Goal: Task Accomplishment & Management: Complete application form

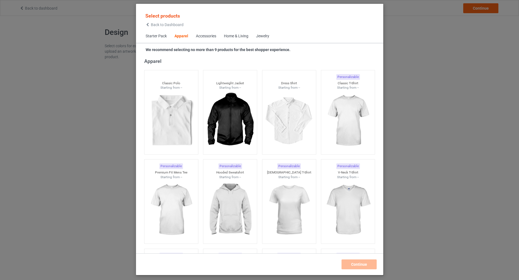
click at [231, 37] on div "Home & Living" at bounding box center [236, 35] width 24 height 5
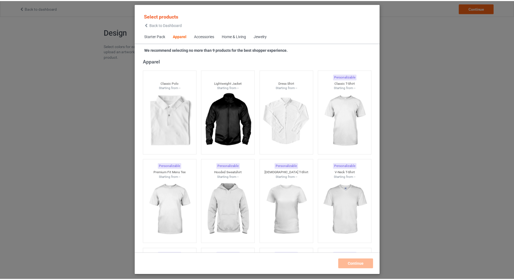
scroll to position [2476, 0]
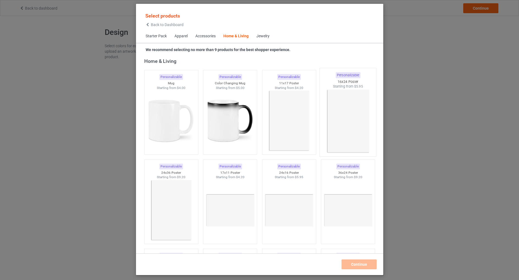
click at [338, 113] on img at bounding box center [348, 121] width 52 height 65
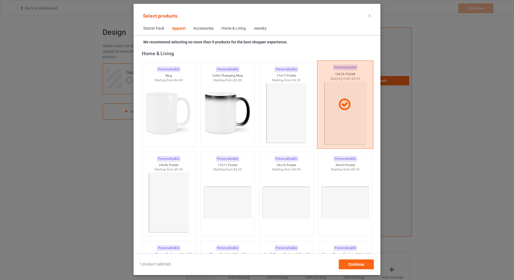
click at [340, 105] on icon at bounding box center [345, 105] width 16 height 14
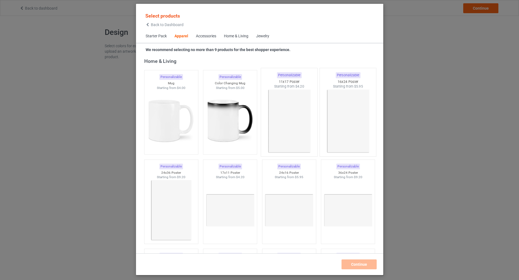
click at [281, 103] on img at bounding box center [289, 121] width 52 height 65
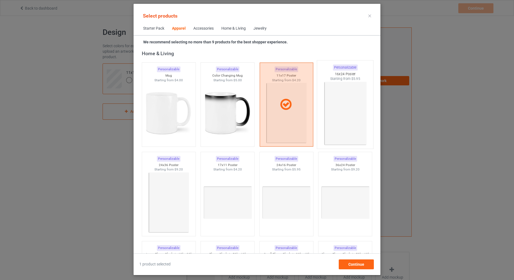
click at [333, 105] on img at bounding box center [346, 113] width 52 height 65
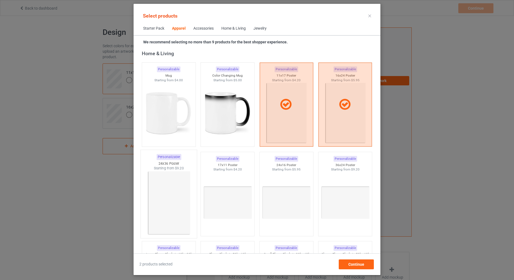
click at [167, 181] on img at bounding box center [169, 203] width 52 height 65
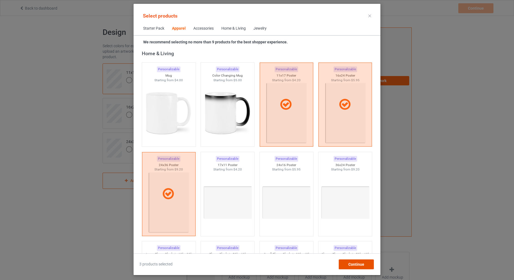
click at [352, 264] on span "Continue" at bounding box center [357, 264] width 16 height 4
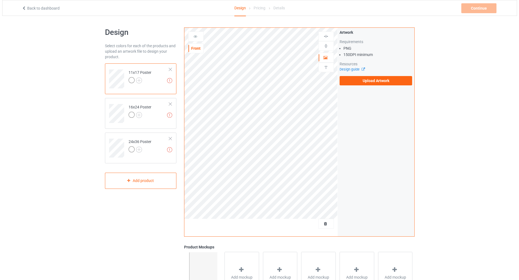
scroll to position [76, 0]
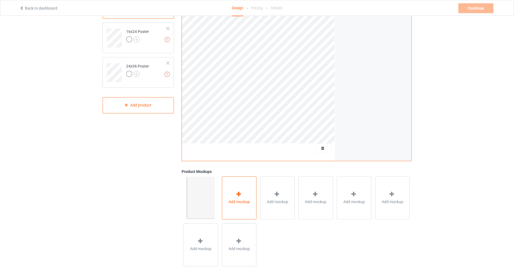
click at [237, 204] on span "Add mockup" at bounding box center [239, 201] width 21 height 5
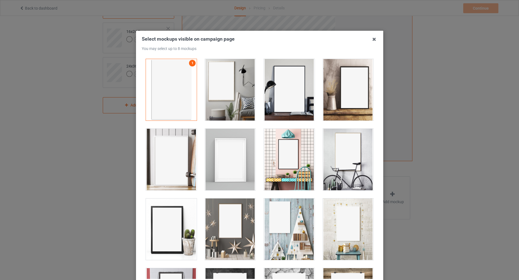
click at [228, 97] on div at bounding box center [230, 89] width 51 height 61
click at [292, 95] on div at bounding box center [289, 89] width 51 height 61
click at [336, 94] on div at bounding box center [347, 89] width 51 height 61
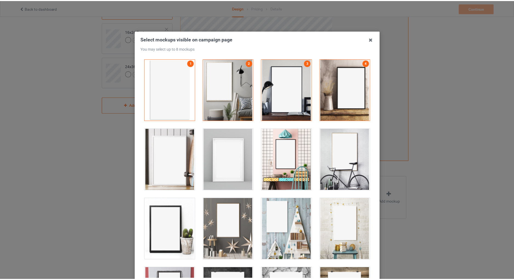
scroll to position [55, 0]
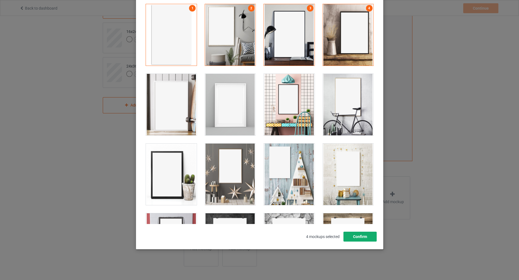
click at [359, 240] on button "Confirm" at bounding box center [359, 237] width 33 height 10
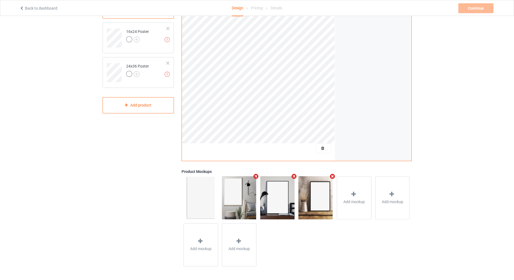
scroll to position [0, 0]
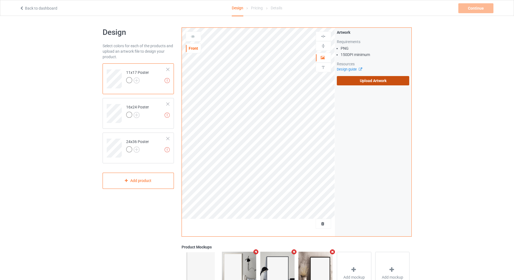
click at [387, 82] on label "Upload Artwork" at bounding box center [373, 80] width 73 height 9
click at [0, 0] on input "Upload Artwork" at bounding box center [0, 0] width 0 height 0
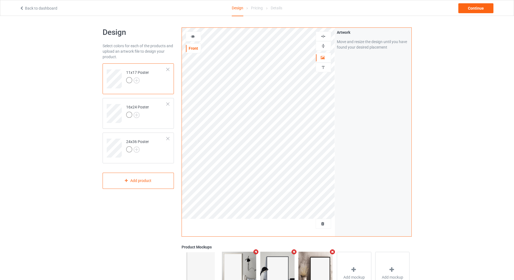
click at [324, 37] on img at bounding box center [323, 36] width 5 height 5
click at [323, 46] on img at bounding box center [323, 45] width 5 height 5
click at [471, 7] on div "Continue" at bounding box center [476, 8] width 35 height 10
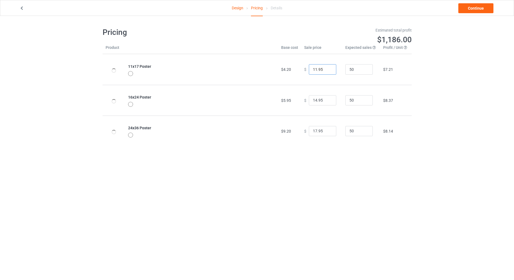
drag, startPoint x: 314, startPoint y: 70, endPoint x: 302, endPoint y: 72, distance: 12.3
click at [304, 72] on div "$ 11.95" at bounding box center [321, 69] width 35 height 10
type input "25.95"
drag, startPoint x: 314, startPoint y: 100, endPoint x: 308, endPoint y: 100, distance: 6.0
click at [309, 100] on input "14.95" at bounding box center [322, 100] width 27 height 10
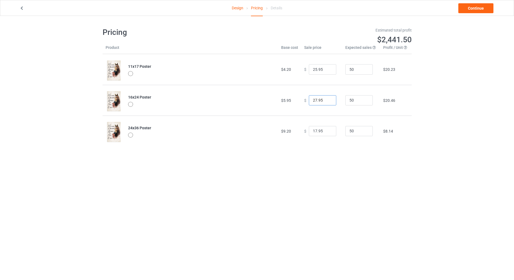
type input "27.95"
drag, startPoint x: 314, startPoint y: 132, endPoint x: 304, endPoint y: 132, distance: 10.4
click at [304, 132] on div "$ 17.95" at bounding box center [321, 131] width 35 height 10
type input "30.95"
click at [305, 169] on body "Design Pricing Details Continue Pricing Estimated total profit $3,046.00 Produc…" at bounding box center [257, 156] width 514 height 280
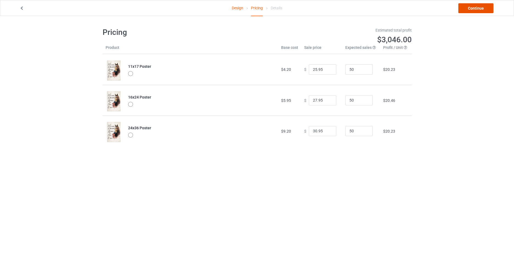
click at [471, 8] on link "Continue" at bounding box center [476, 8] width 35 height 10
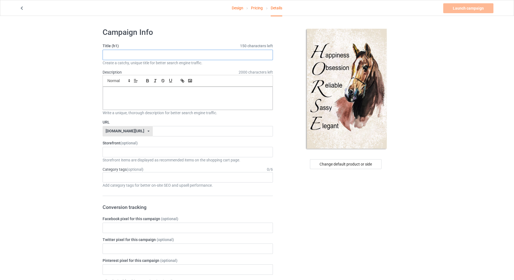
click at [152, 55] on input "text" at bounding box center [188, 55] width 171 height 10
paste input "HORSE"
type input "HORSE"
click at [153, 101] on div at bounding box center [188, 98] width 170 height 23
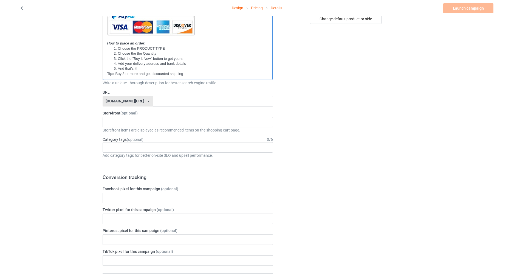
scroll to position [192, 0]
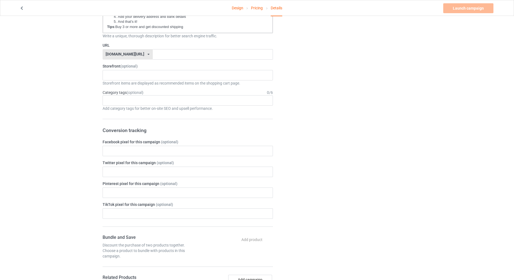
click at [122, 51] on div "[DOMAIN_NAME][URL] [DOMAIN_NAME][URL] [DOMAIN_NAME][URL] [DOMAIN_NAME][URL] 623…" at bounding box center [128, 54] width 50 height 10
click at [114, 72] on div "[DOMAIN_NAME][URL]" at bounding box center [128, 75] width 50 height 10
click at [153, 54] on input "text" at bounding box center [213, 54] width 120 height 10
click at [157, 49] on div "URL [DOMAIN_NAME][URL] [DOMAIN_NAME][URL] [DOMAIN_NAME][URL] [DOMAIN_NAME][URL]…" at bounding box center [188, 51] width 171 height 17
drag, startPoint x: 153, startPoint y: 56, endPoint x: 147, endPoint y: 56, distance: 6.0
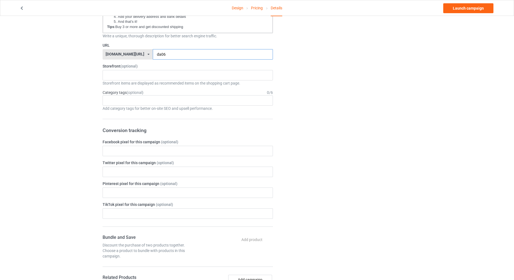
click at [153, 56] on input "da06" at bounding box center [213, 54] width 120 height 10
type input "da09074"
click at [132, 77] on div "Family Book Lovers Firefighter Trucks Jeep Veterans Biker - Motorcycles Anniver…" at bounding box center [188, 75] width 171 height 10
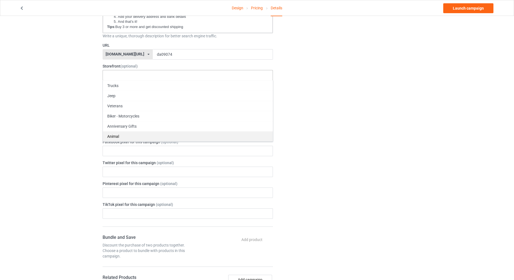
click at [116, 135] on div "Animal" at bounding box center [188, 136] width 170 height 10
click at [69, 114] on div "Design Pricing Details Launch campaign Campaign Info Title (h1) 145 characters …" at bounding box center [257, 166] width 514 height 684
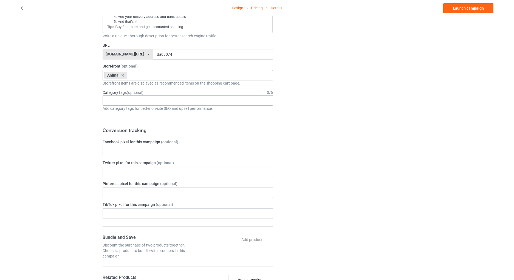
click at [114, 96] on div "Age > [DEMOGRAPHIC_DATA] > 1 Age > [DEMOGRAPHIC_DATA] Months > 1 Month Age > [D…" at bounding box center [188, 100] width 171 height 10
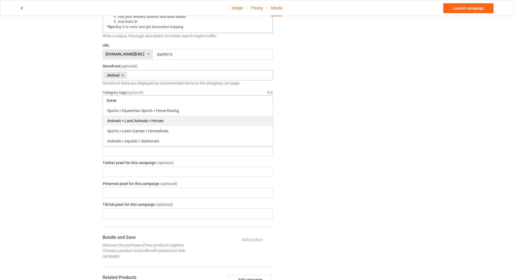
type input "horse"
click at [163, 119] on div "Animals > Land Animals > Horses" at bounding box center [188, 121] width 170 height 10
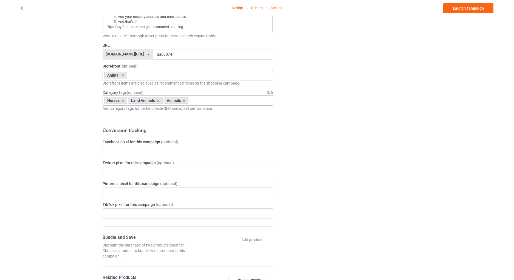
click at [363, 119] on div "Change default product or side" at bounding box center [346, 165] width 139 height 669
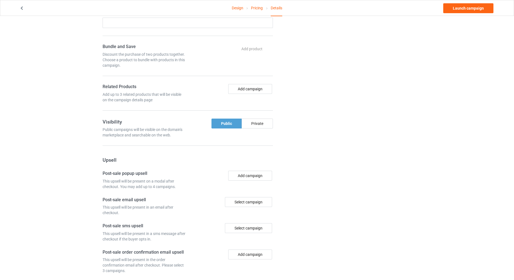
scroll to position [256, 0]
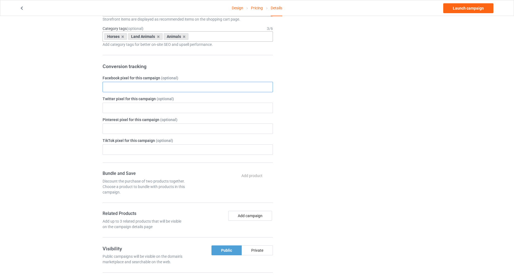
click at [129, 83] on input "text" at bounding box center [188, 87] width 171 height 10
paste input "528449238663236"
type input "528449238663236"
click at [383, 136] on div "Change default product or side" at bounding box center [346, 101] width 139 height 669
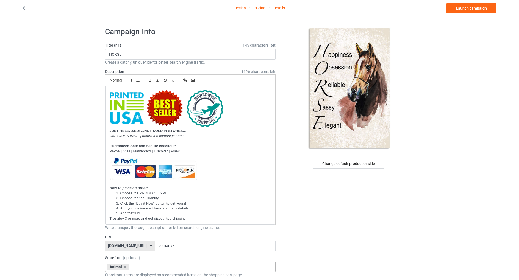
scroll to position [0, 0]
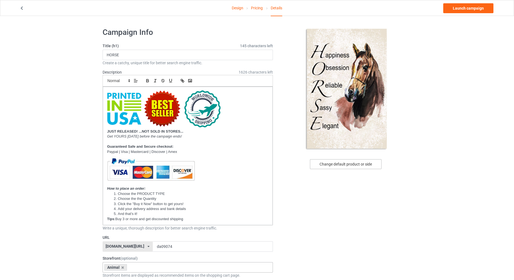
click at [328, 165] on div "Change default product or side" at bounding box center [346, 164] width 72 height 10
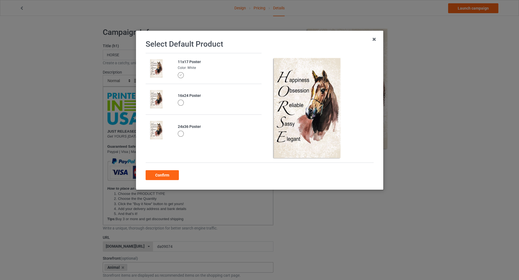
click at [179, 102] on div at bounding box center [180, 103] width 6 height 6
click at [159, 173] on div "Confirm" at bounding box center [161, 175] width 33 height 10
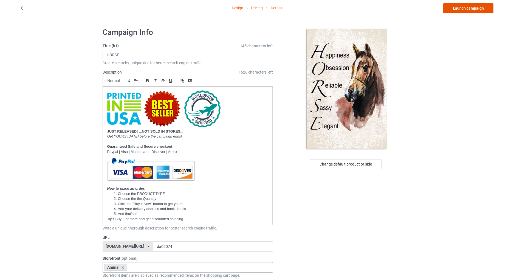
click at [470, 7] on link "Launch campaign" at bounding box center [469, 8] width 50 height 10
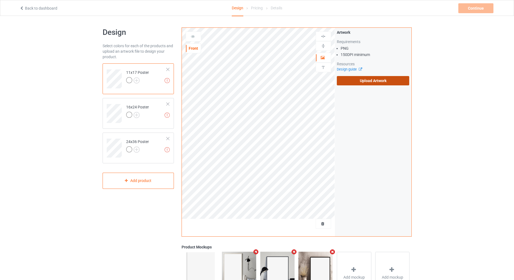
click at [362, 77] on label "Upload Artwork" at bounding box center [373, 80] width 73 height 9
click at [0, 0] on input "Upload Artwork" at bounding box center [0, 0] width 0 height 0
